Goal: Check status: Check status

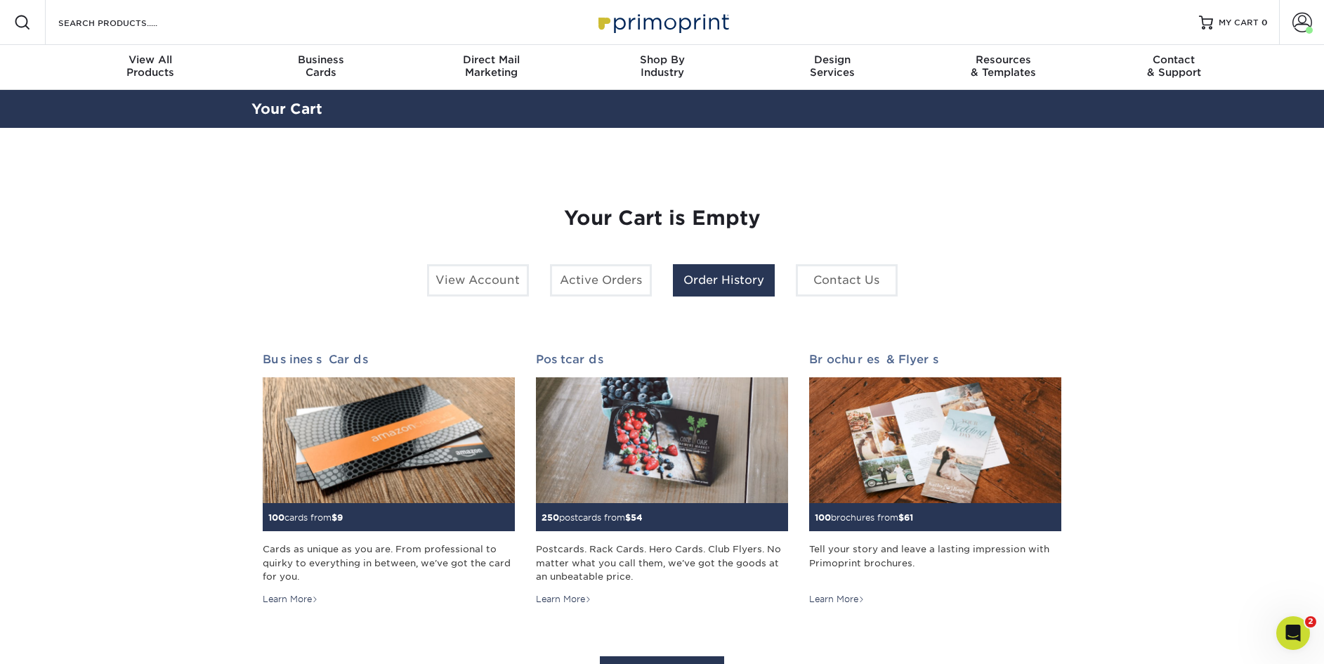
click at [725, 269] on link "Order History" at bounding box center [724, 280] width 102 height 32
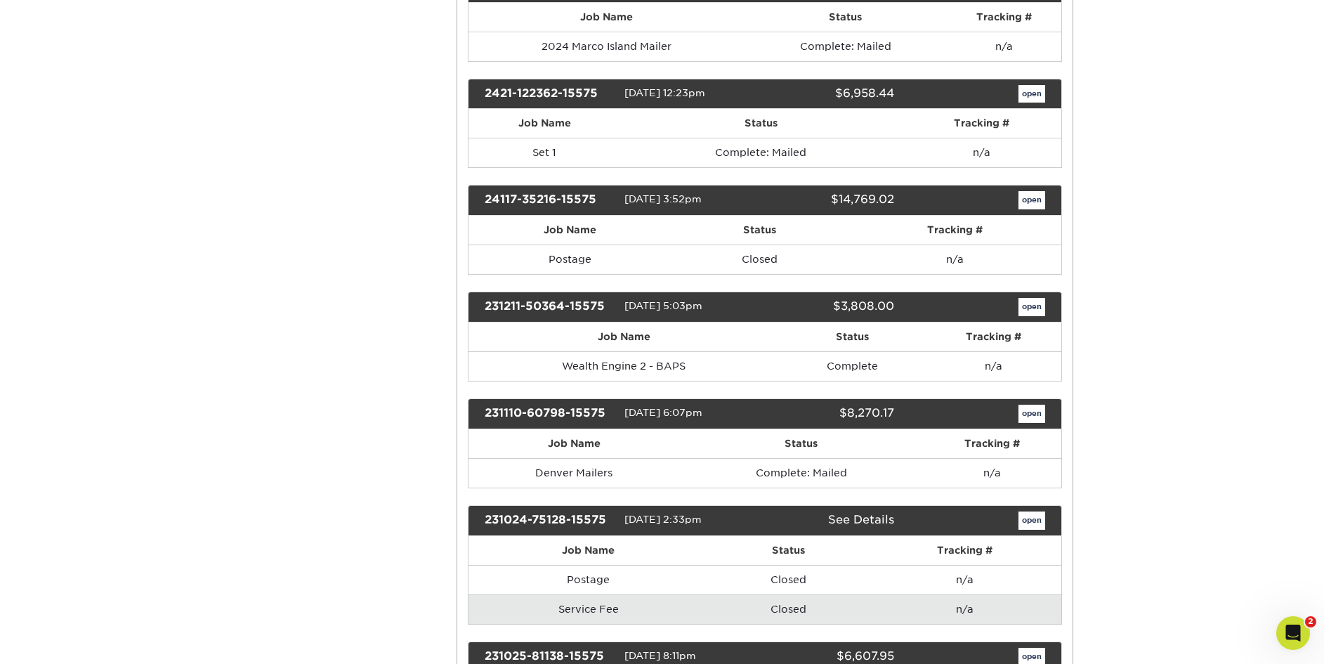
scroll to position [3437, 0]
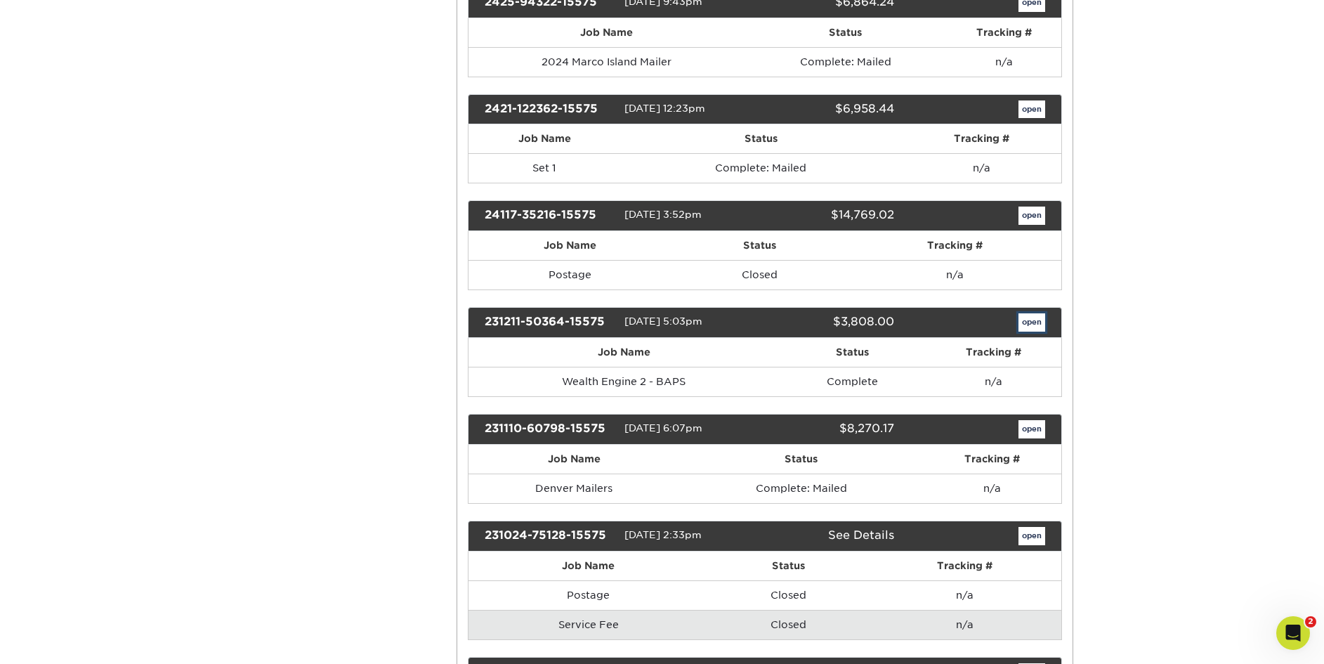
click at [1033, 317] on link "open" at bounding box center [1031, 322] width 27 height 18
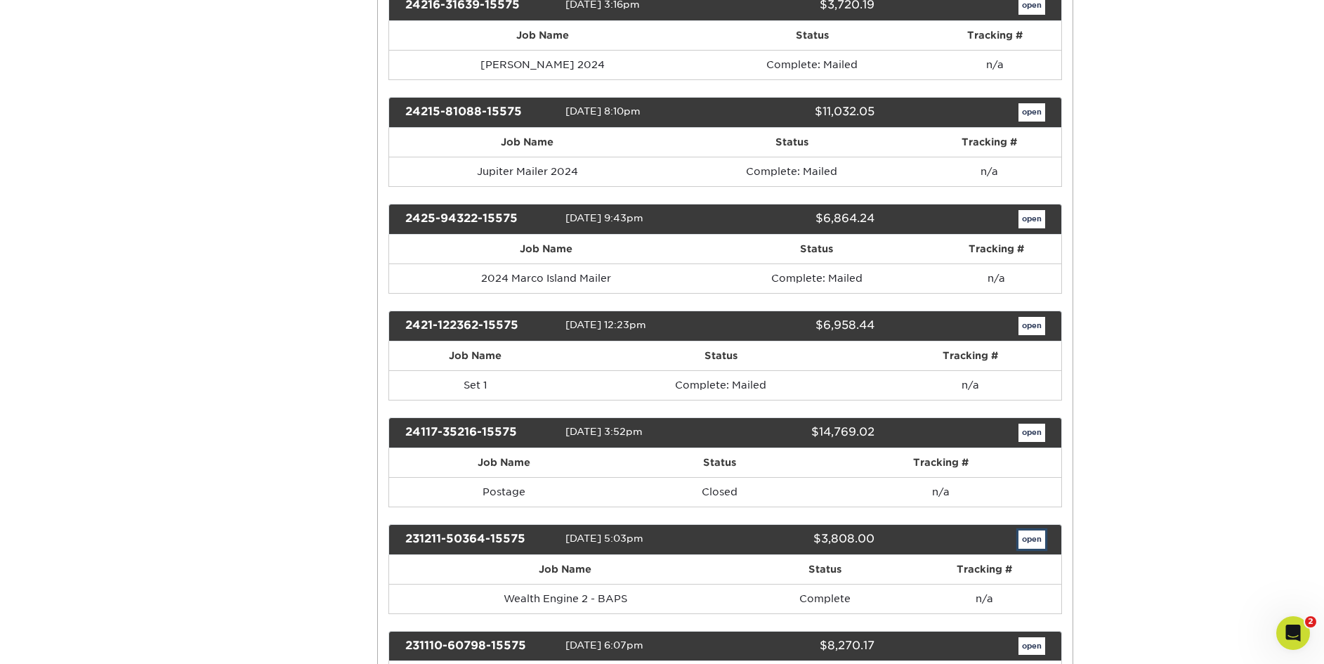
scroll to position [0, 0]
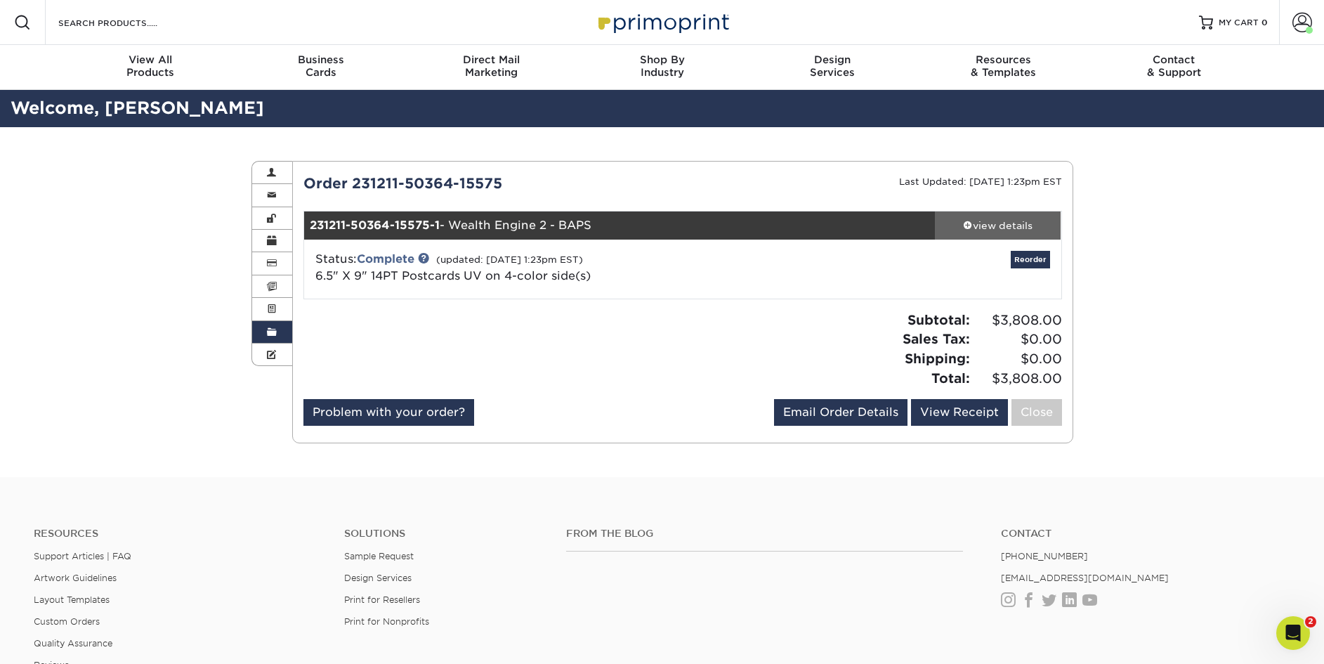
click at [990, 220] on div "view details" at bounding box center [998, 225] width 126 height 14
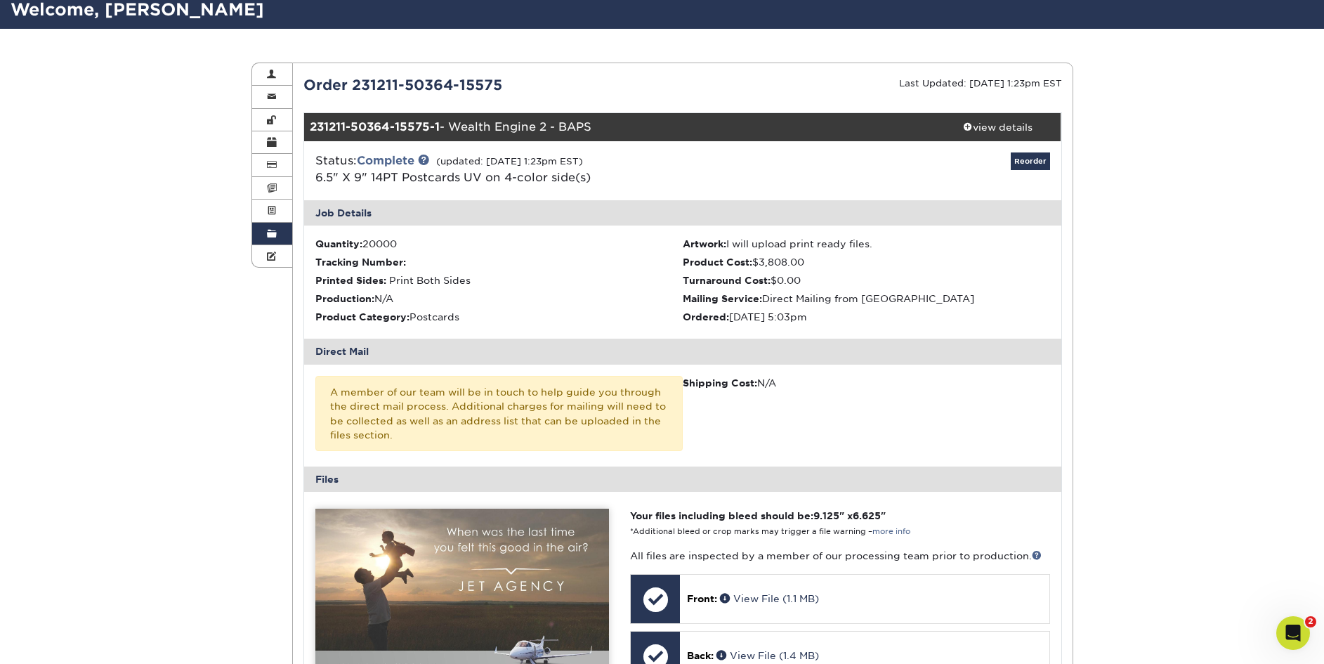
scroll to position [487, 0]
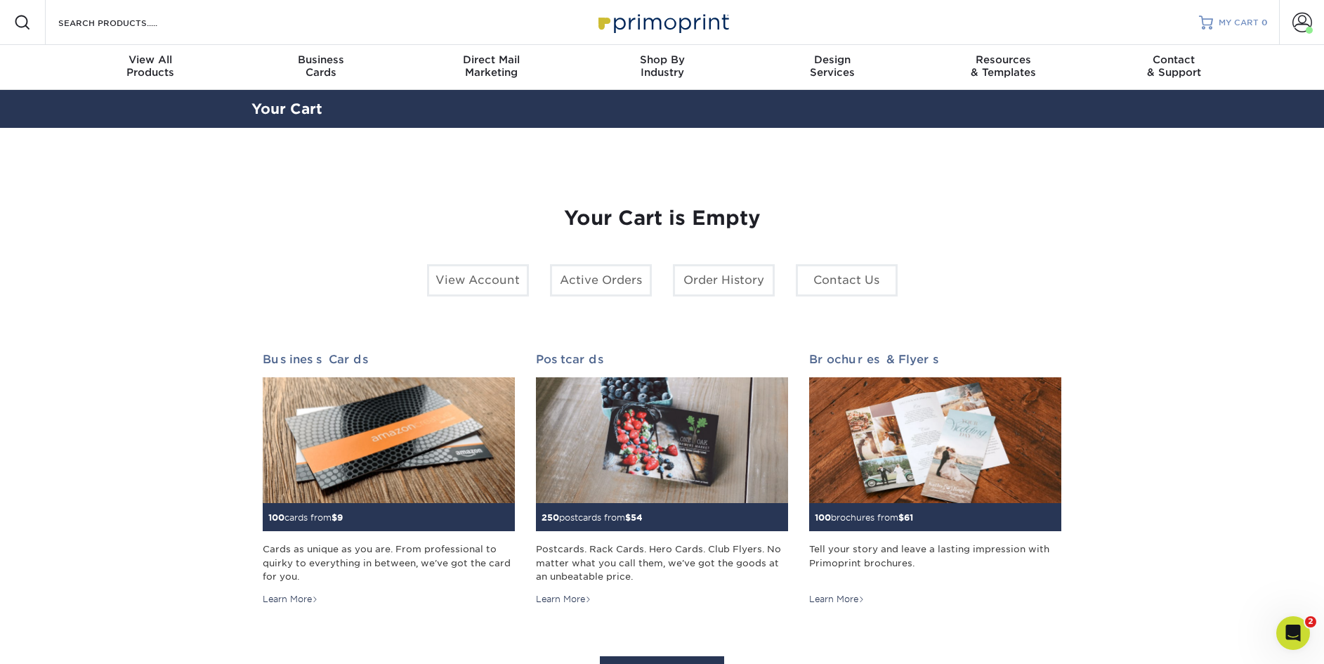
click at [1234, 20] on span "MY CART" at bounding box center [1238, 23] width 40 height 12
click at [731, 285] on link "Order History" at bounding box center [724, 280] width 102 height 32
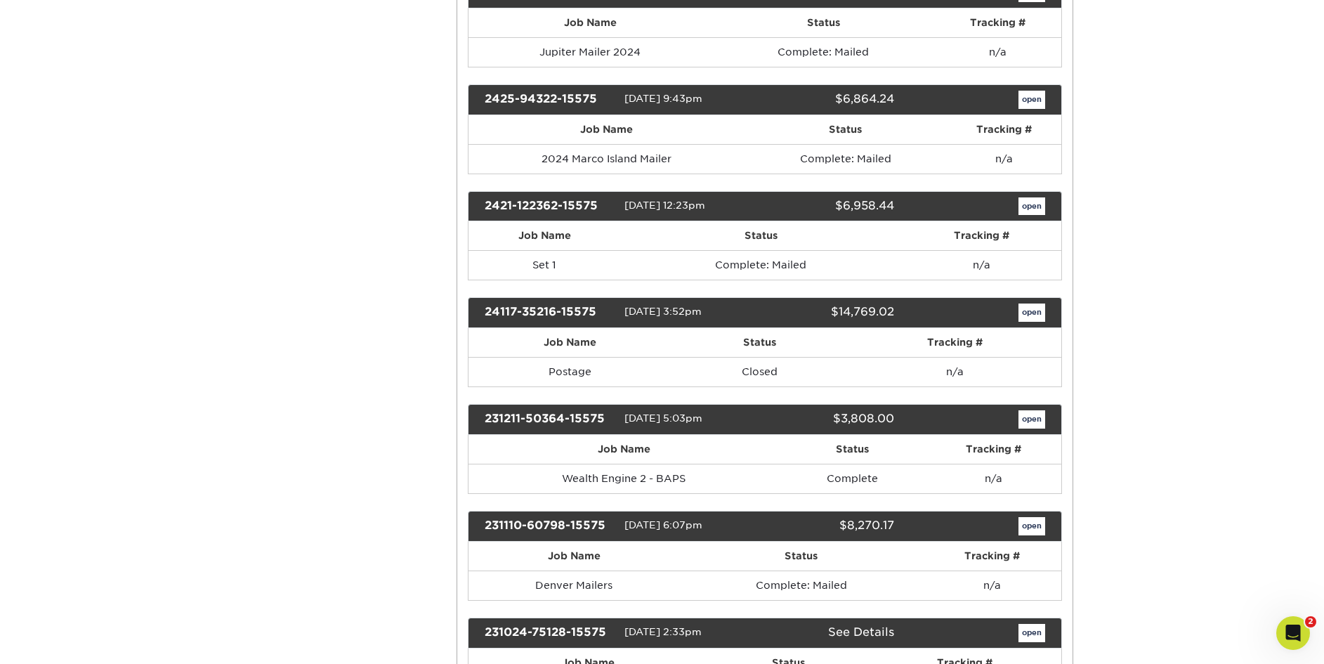
scroll to position [3339, 0]
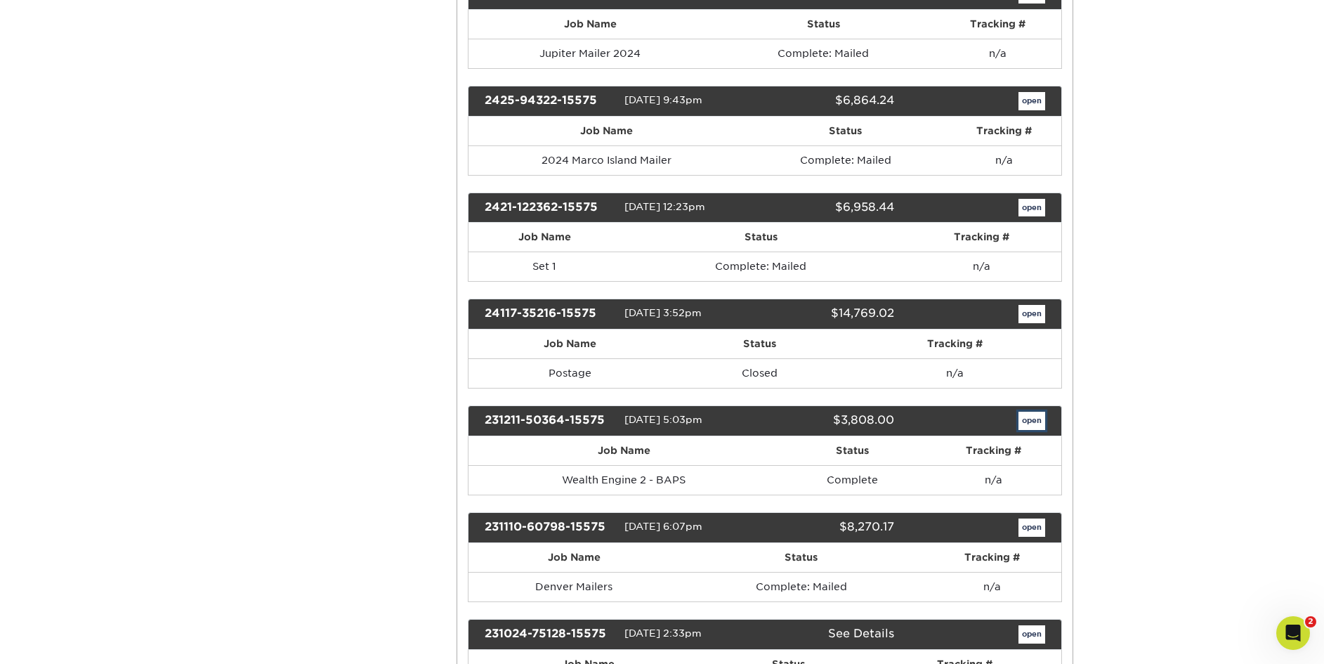
click at [1028, 421] on link "open" at bounding box center [1031, 420] width 27 height 18
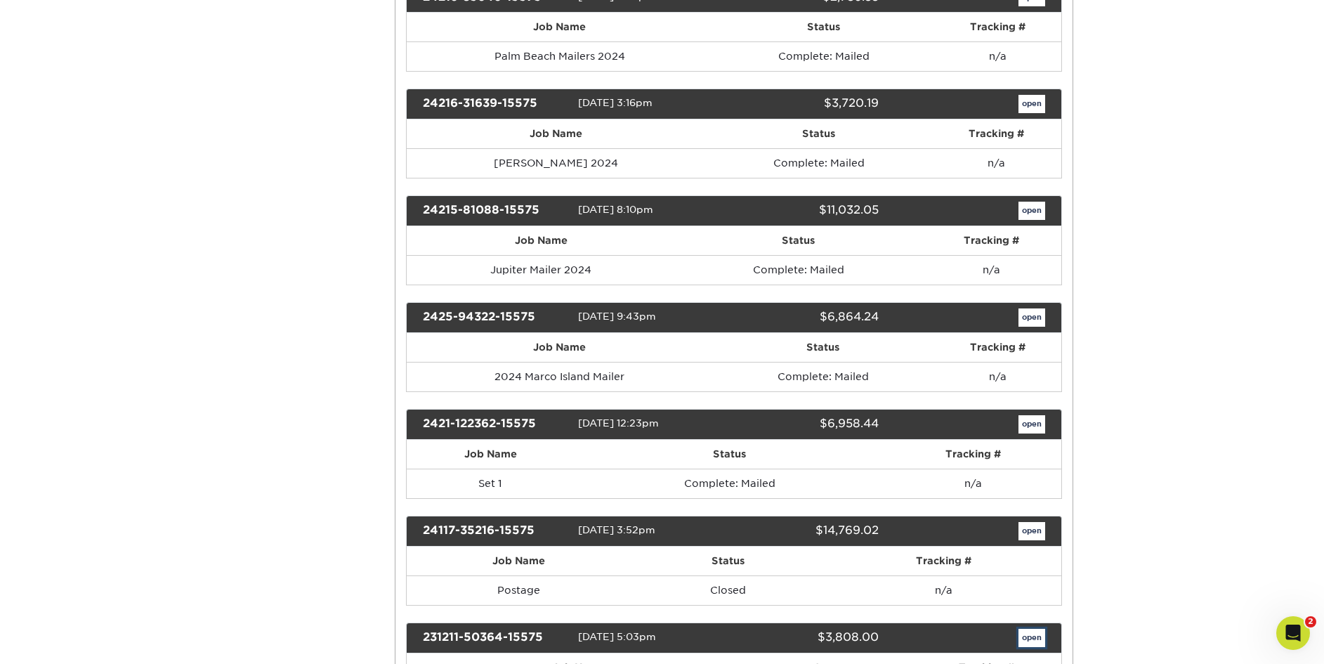
scroll to position [0, 0]
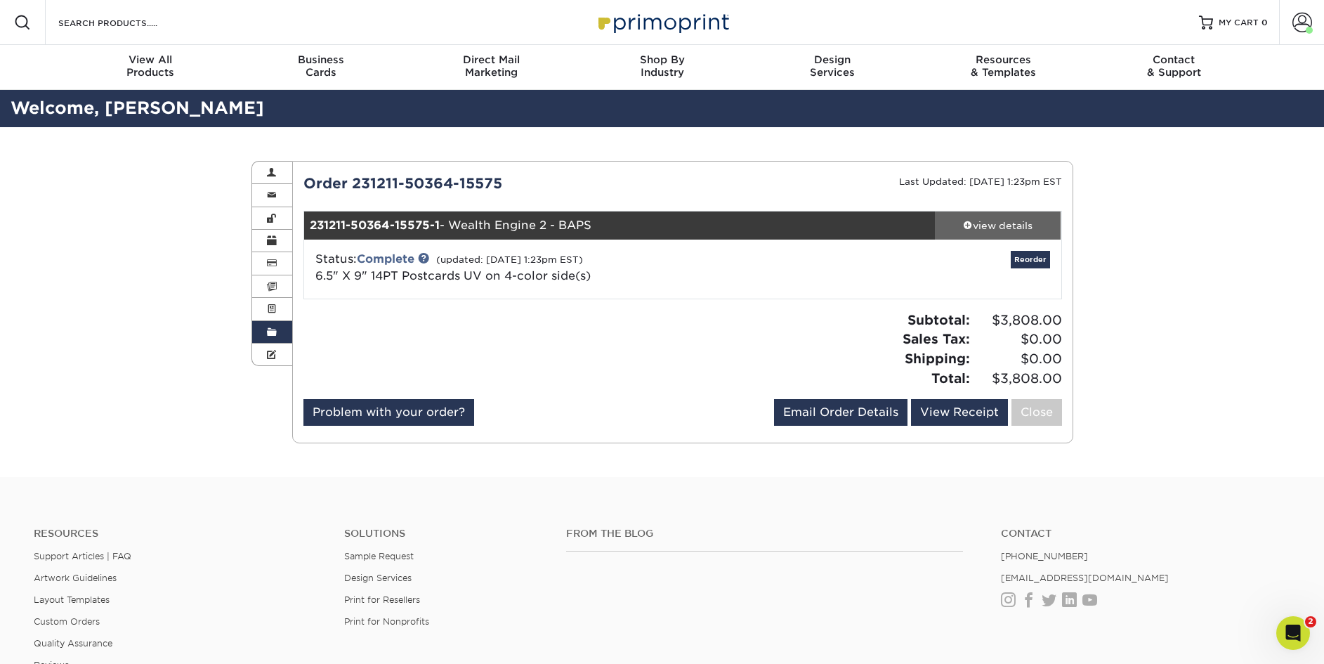
click at [1007, 223] on div "view details" at bounding box center [998, 225] width 126 height 14
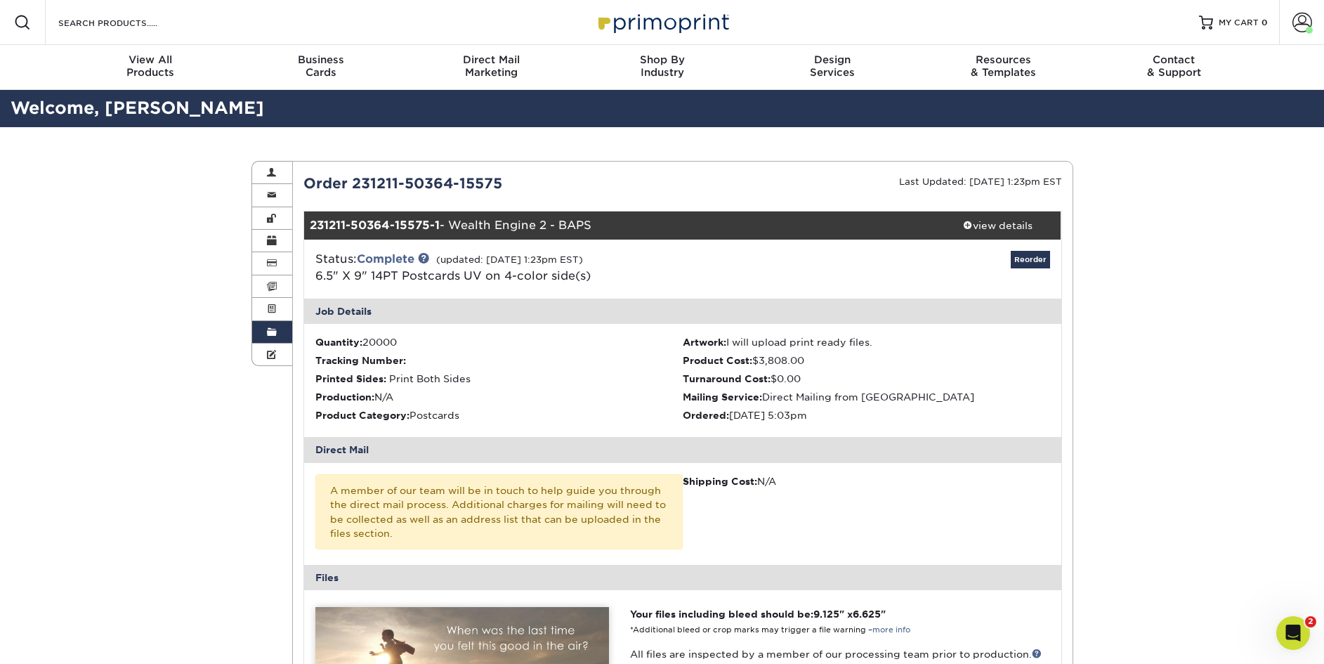
click at [378, 343] on li "Quantity: 20000" at bounding box center [498, 342] width 367 height 14
click at [1244, 22] on span "MY CART" at bounding box center [1238, 23] width 40 height 12
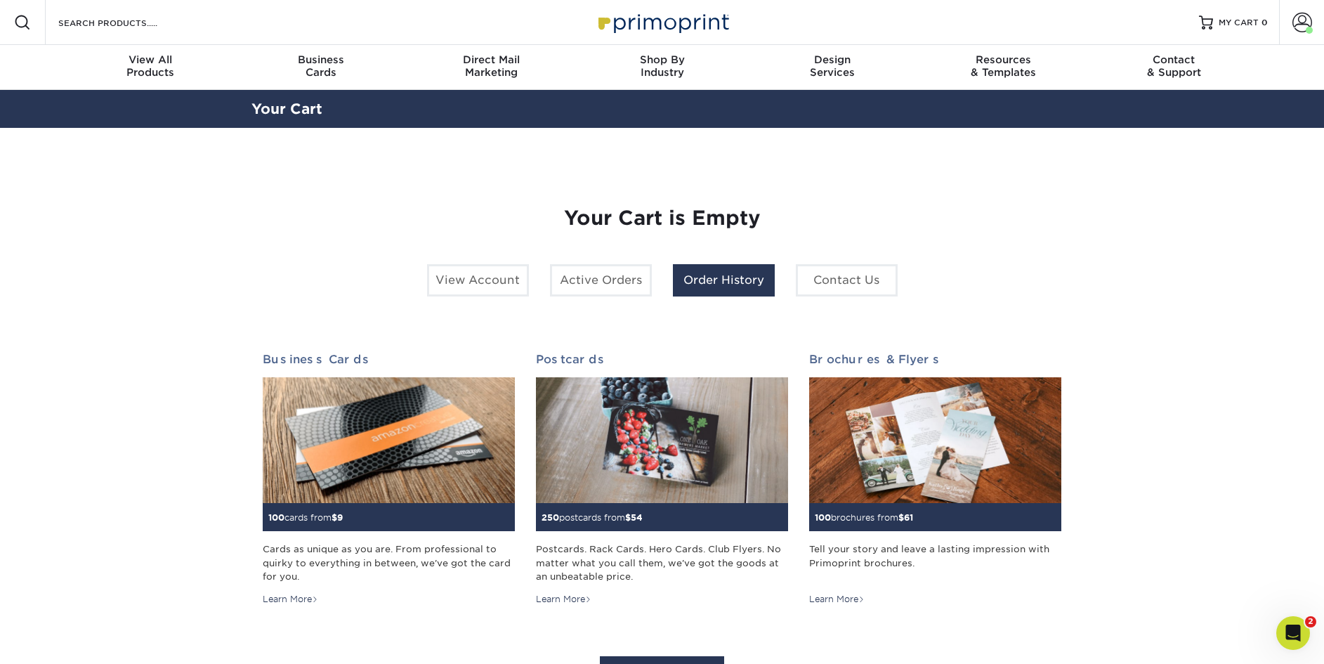
click at [717, 277] on link "Order History" at bounding box center [724, 280] width 102 height 32
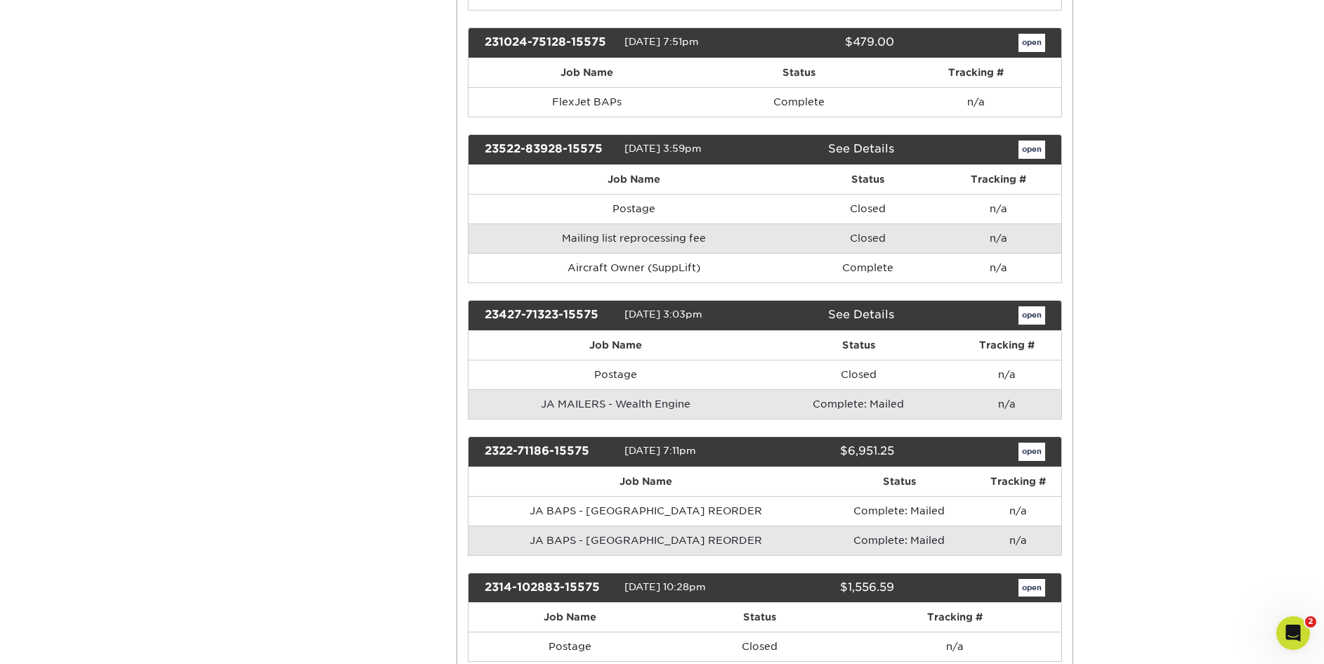
scroll to position [4388, 0]
